Goal: Use online tool/utility: Utilize a website feature to perform a specific function

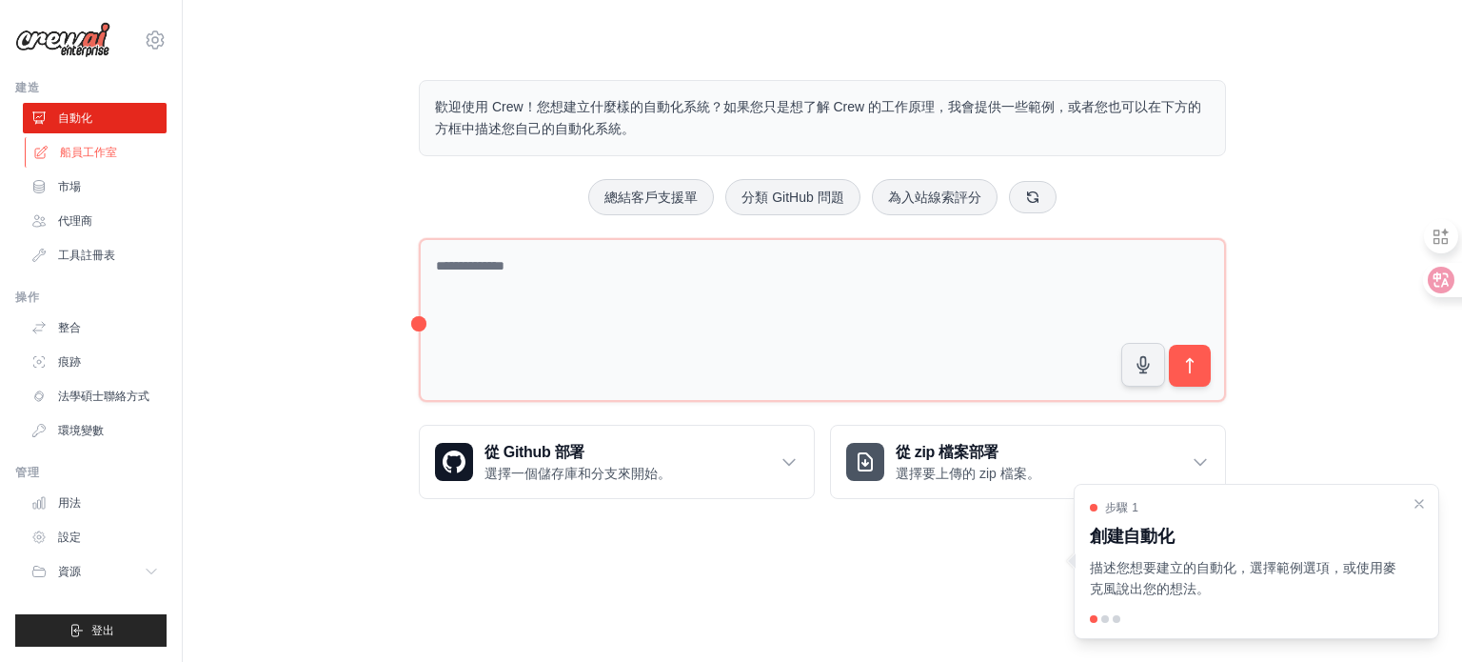
click at [104, 148] on font "船員工作室" at bounding box center [88, 152] width 57 height 13
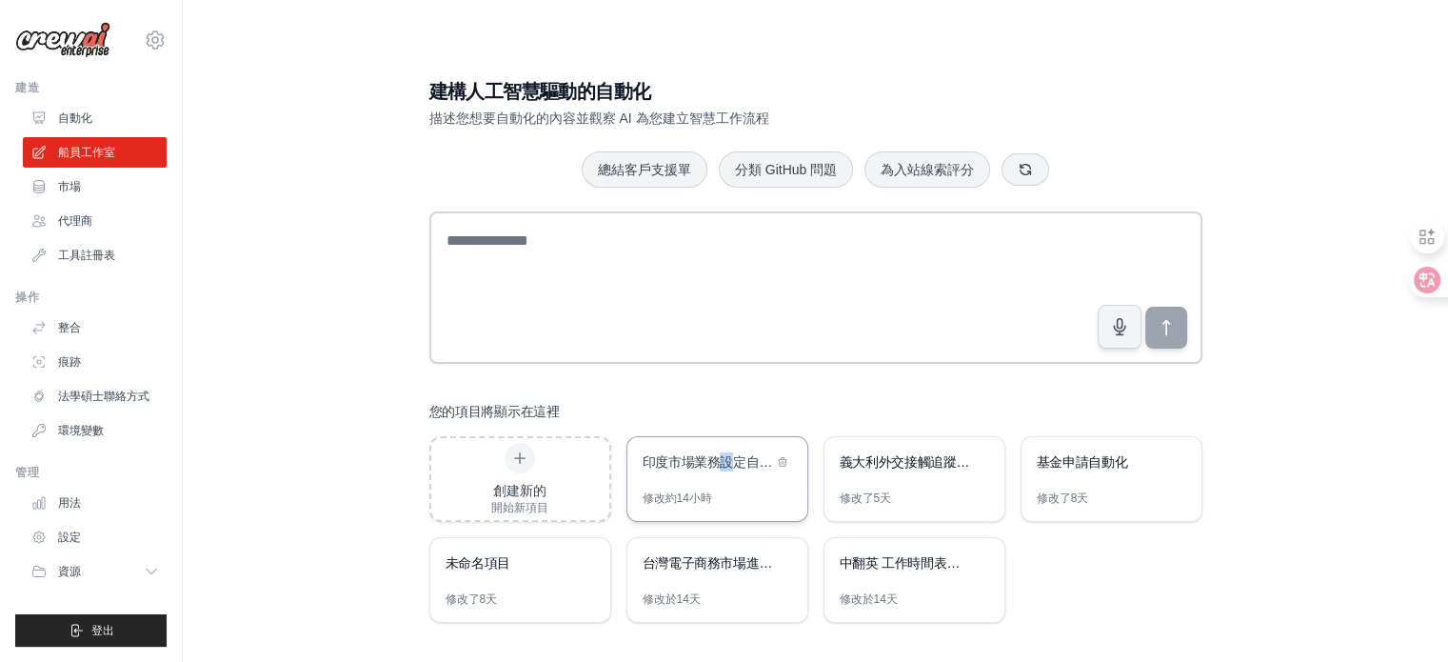
click at [726, 461] on font "印度市場業務設定自動化" at bounding box center [714, 461] width 143 height 15
click at [915, 472] on div "義大利外交接觸追蹤系統義大利外交接觸追蹤系統" at bounding box center [905, 463] width 130 height 23
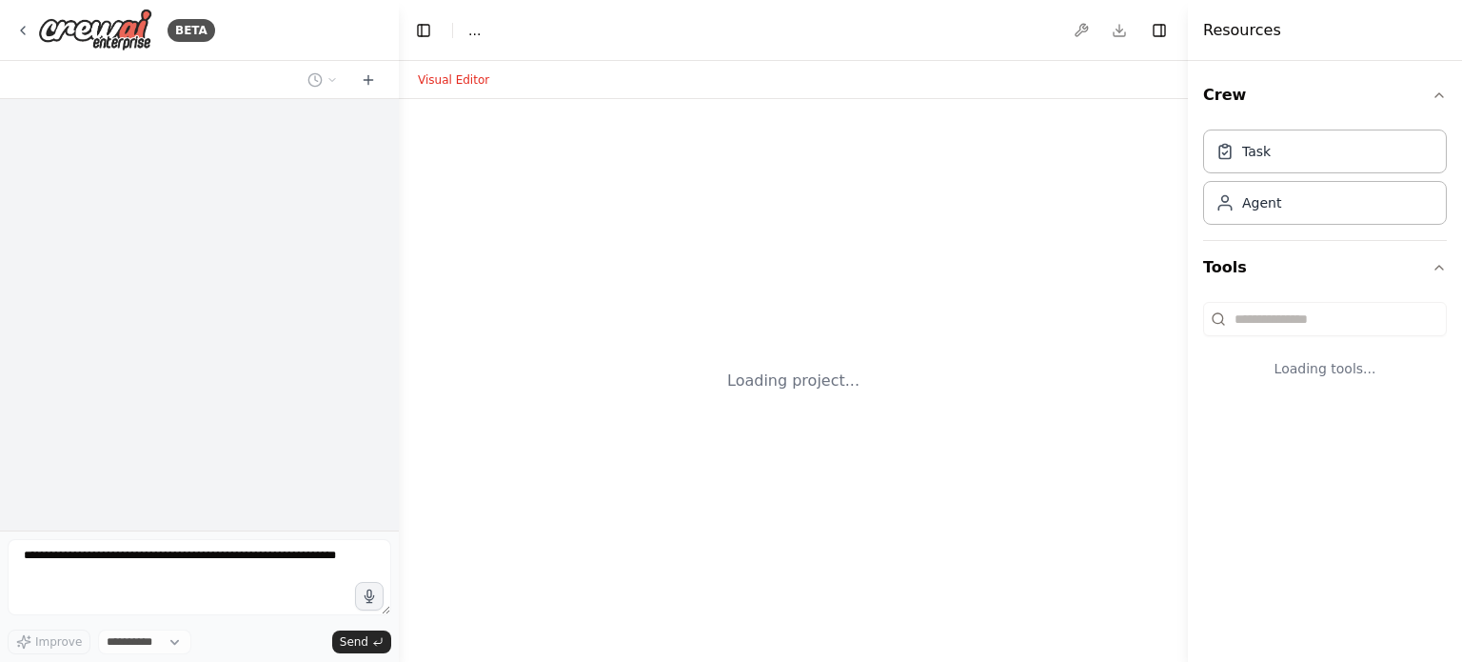
select select "****"
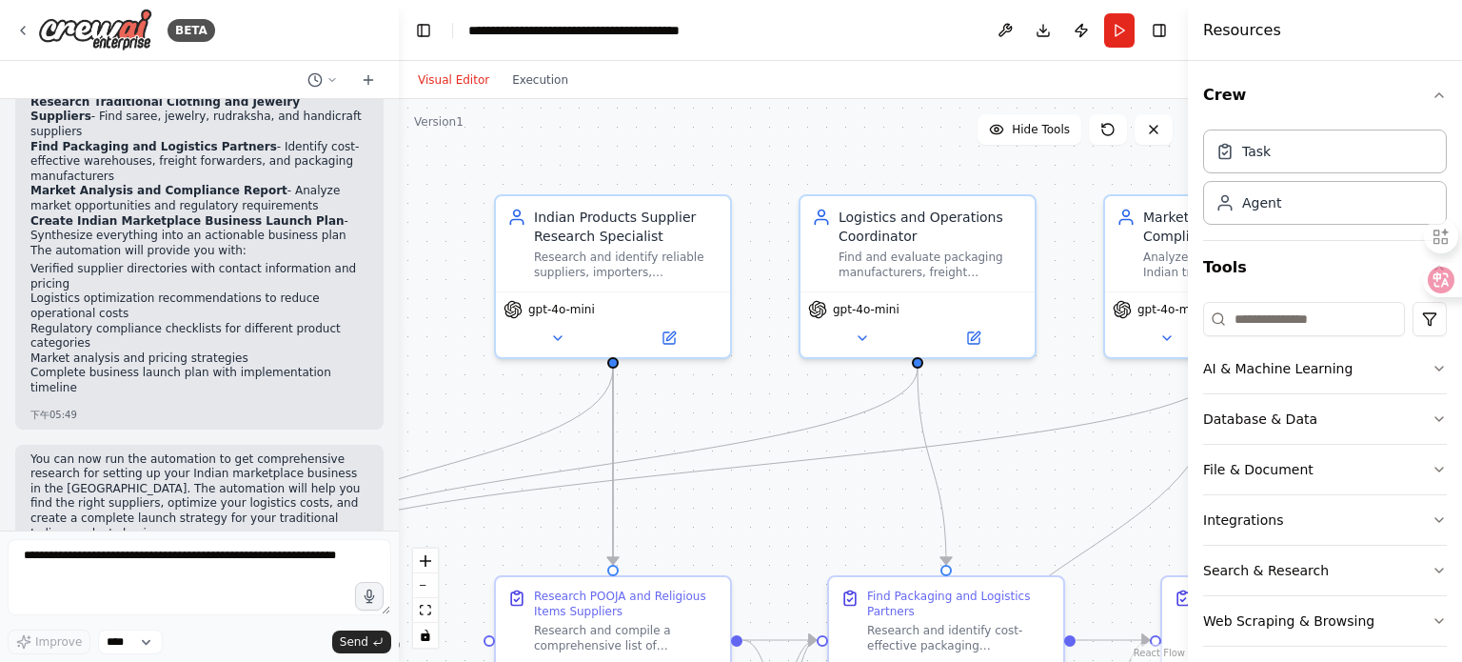
scroll to position [1160, 0]
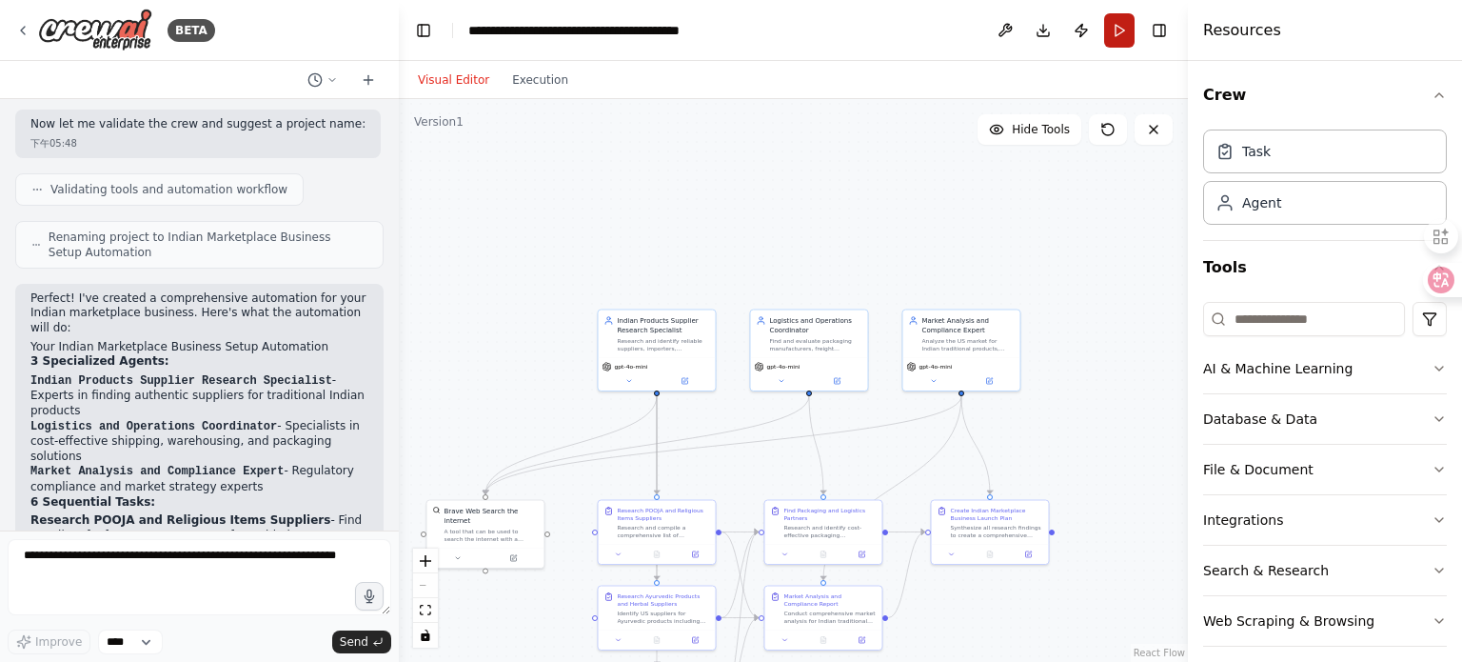
click at [1119, 34] on button "Run" at bounding box center [1119, 30] width 30 height 34
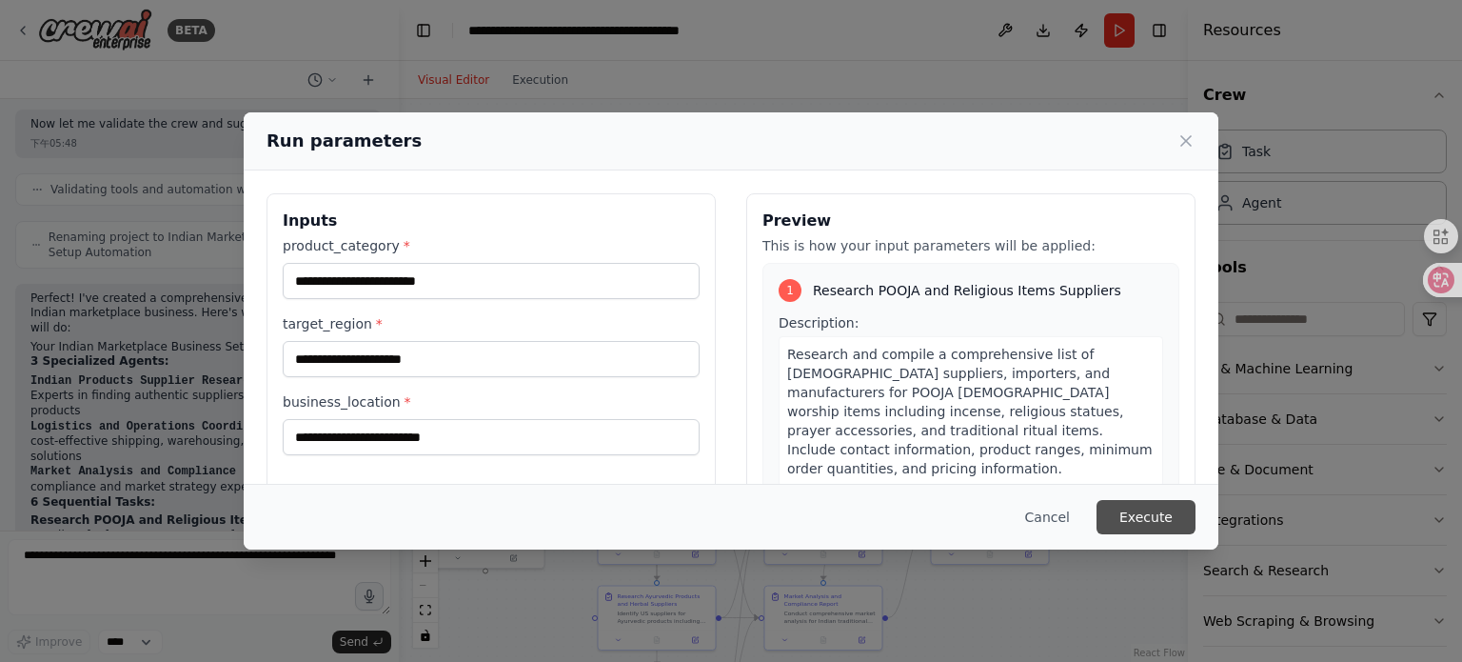
click at [1163, 523] on button "Execute" at bounding box center [1146, 517] width 99 height 34
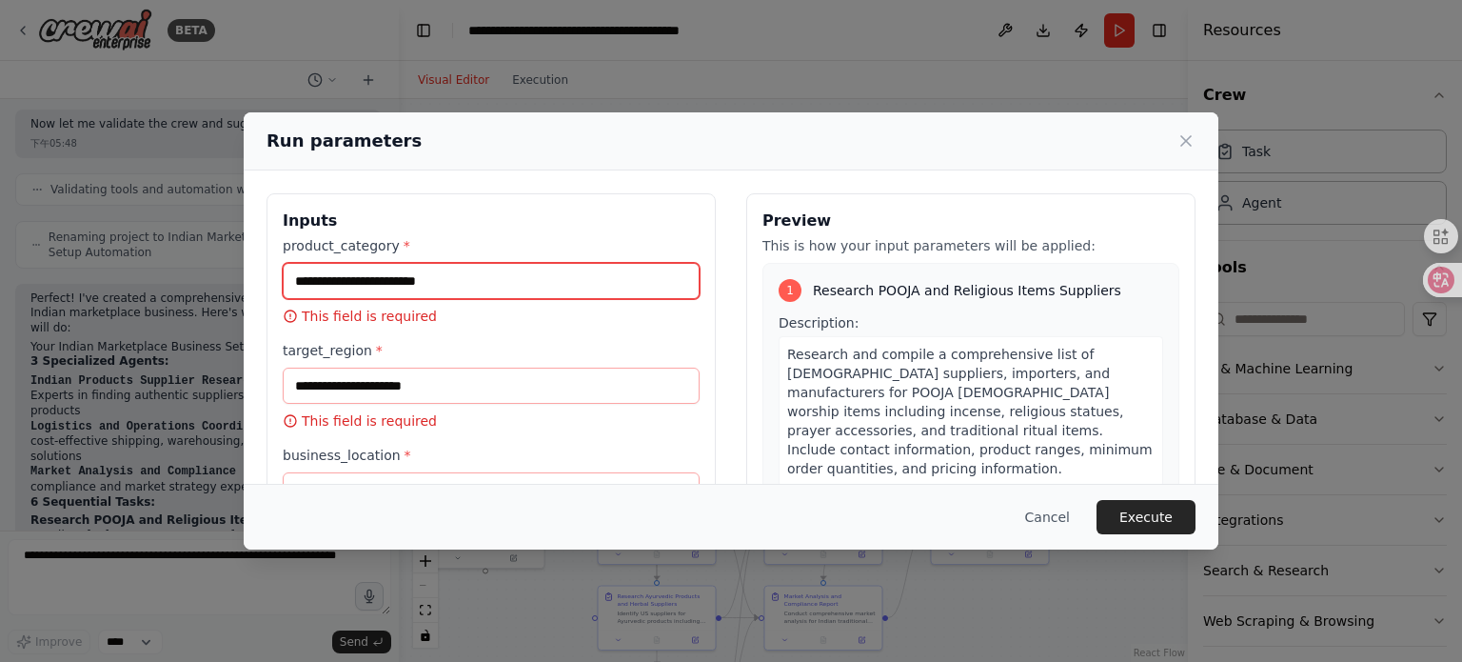
click at [327, 281] on input "product_category *" at bounding box center [491, 281] width 417 height 36
drag, startPoint x: 759, startPoint y: 147, endPoint x: 994, endPoint y: 99, distance: 239.9
click at [994, 99] on div "Run parameters Inputs product_category * This field is required target_region *…" at bounding box center [731, 331] width 1462 height 662
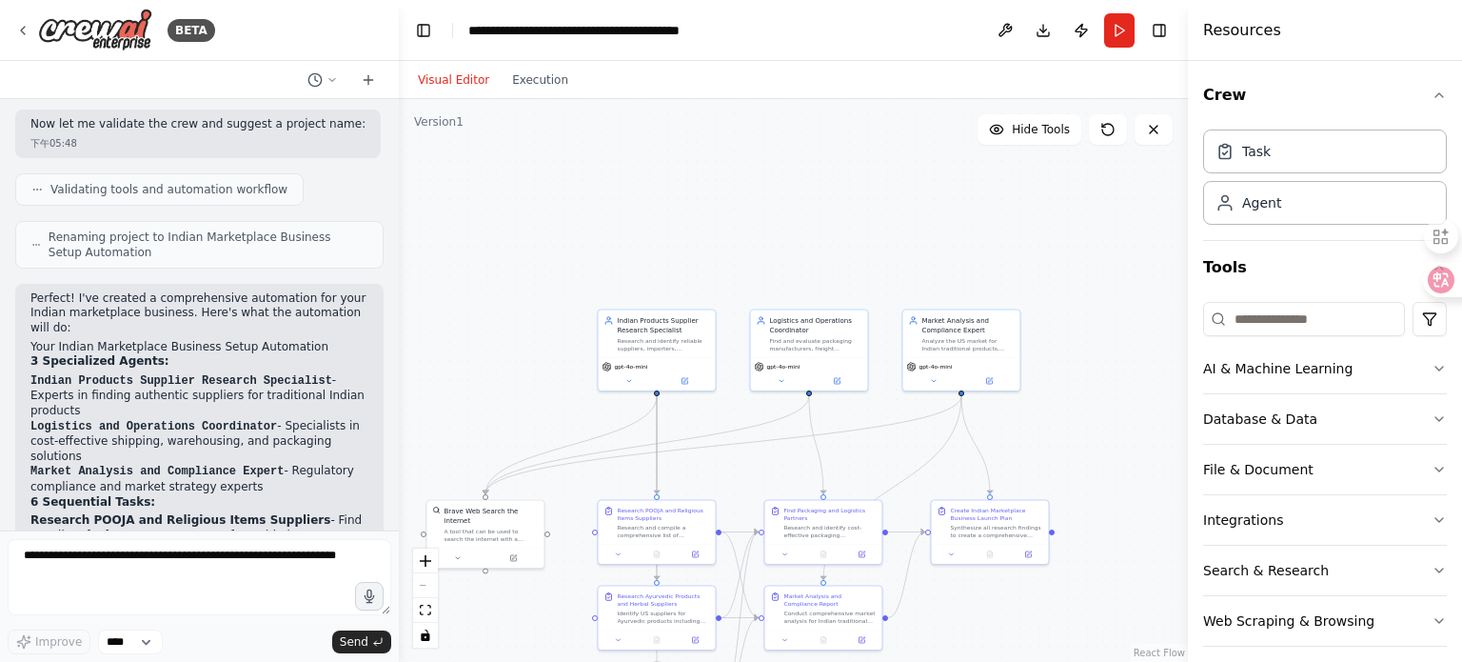
click at [923, 115] on div ".deletable-edge-delete-btn { width: 20px; height: 20px; border: 0px solid #ffff…" at bounding box center [793, 380] width 789 height 563
click at [27, 21] on div "BETA" at bounding box center [115, 30] width 200 height 43
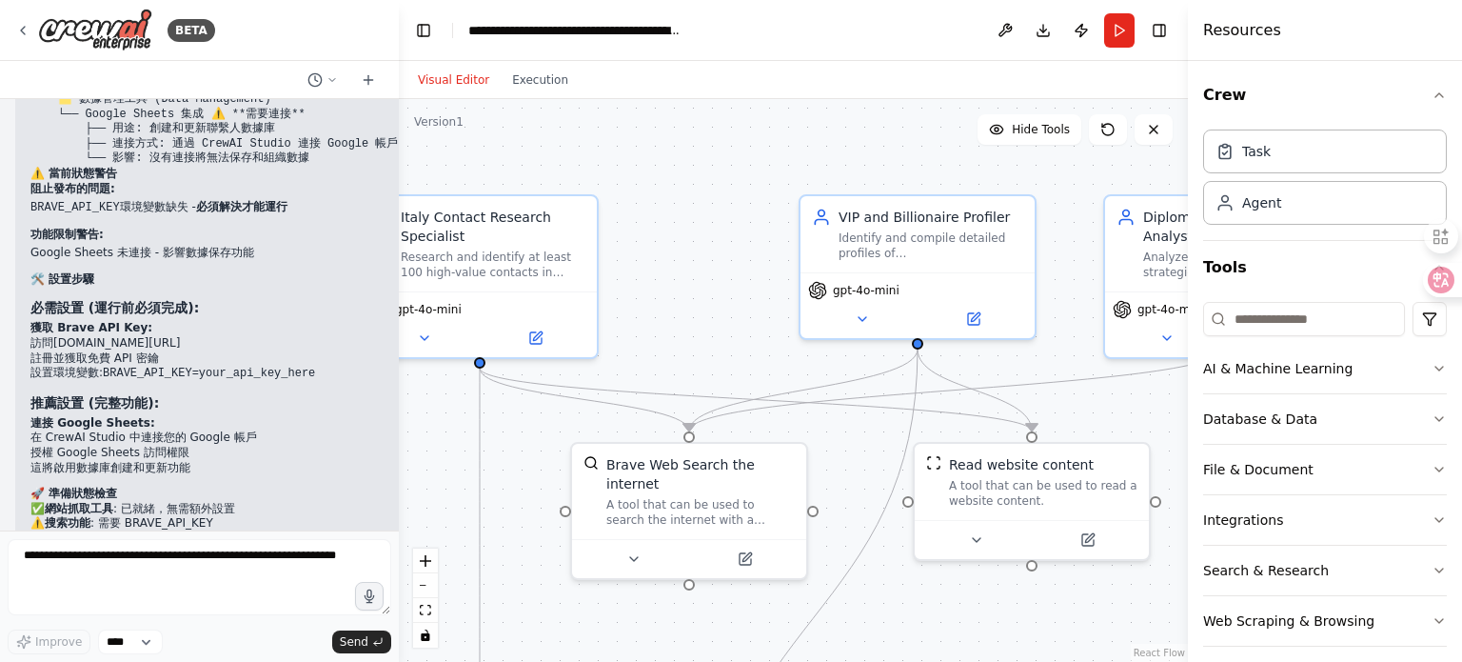
scroll to position [5340, 0]
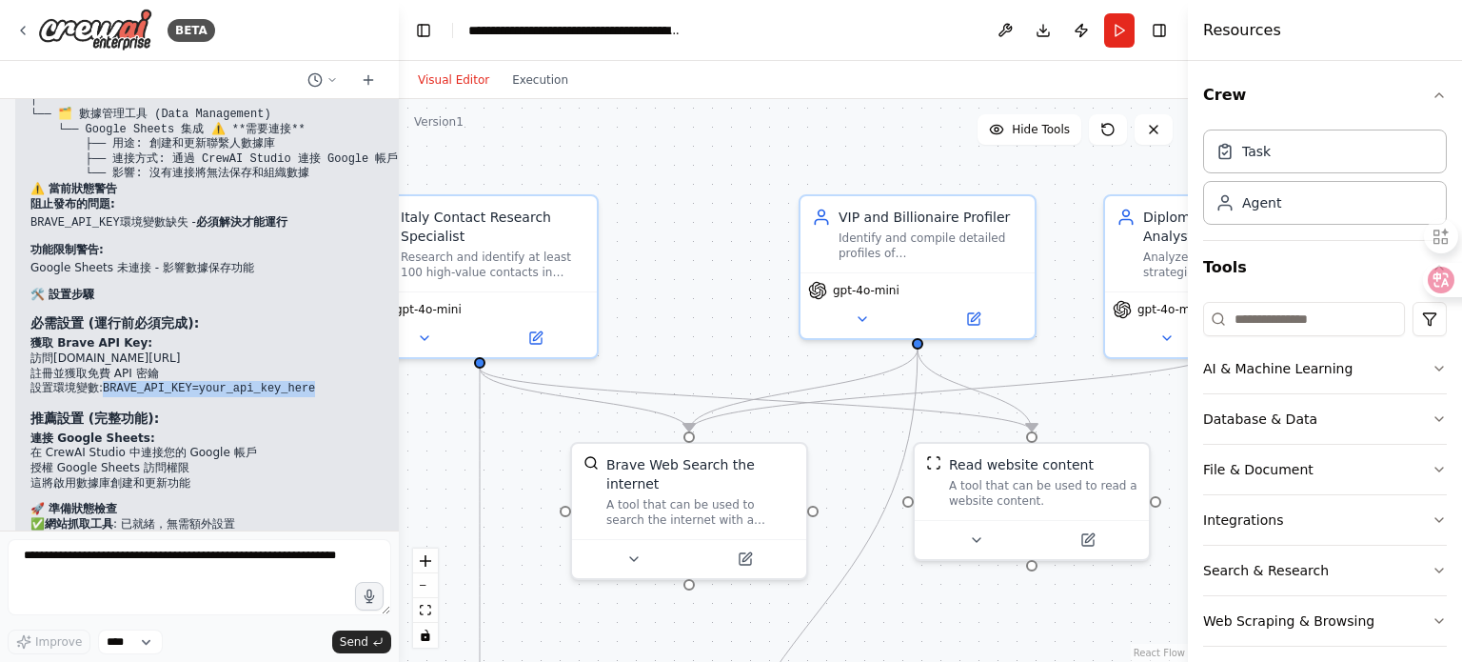
drag, startPoint x: 101, startPoint y: 280, endPoint x: 308, endPoint y: 281, distance: 207.5
click at [308, 381] on li "設置環境變數: BRAVE_API_KEY=your_api_key_here" at bounding box center [213, 389] width 367 height 16
copy li "BRAVE_API_KEY=your_api_key_here"
